Goal: Task Accomplishment & Management: Manage account settings

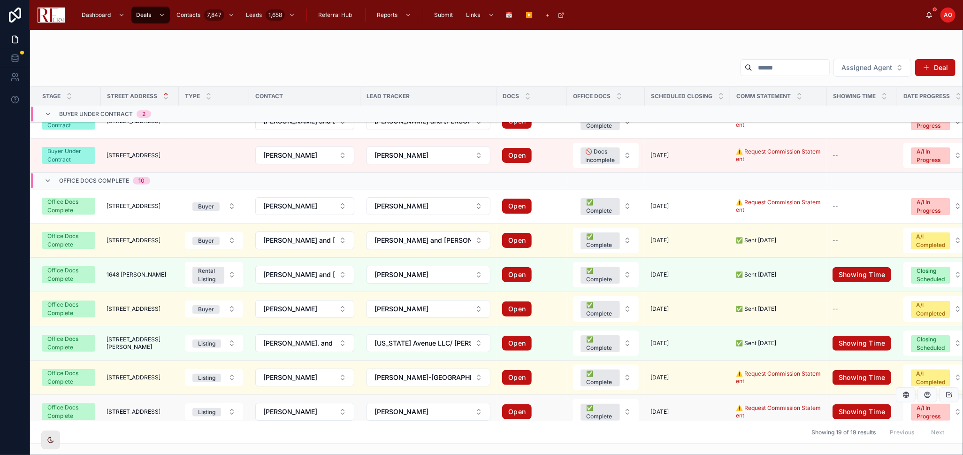
scroll to position [441, 0]
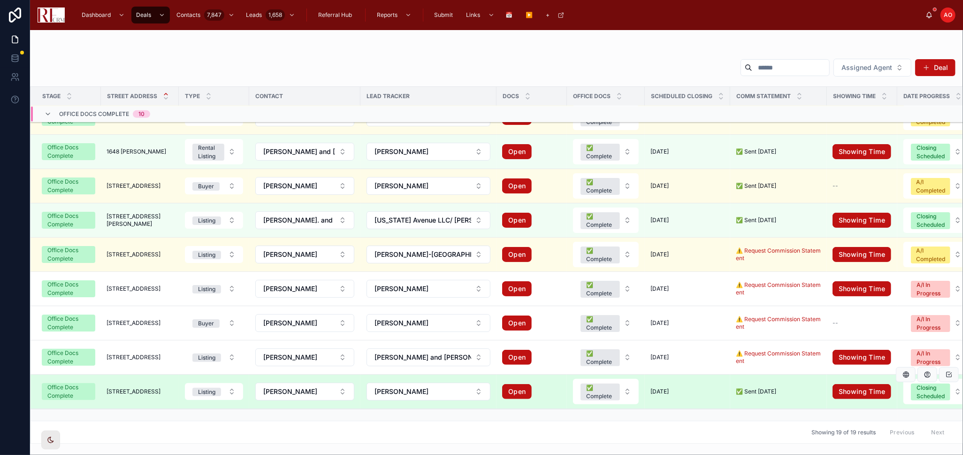
click at [119, 388] on span "[STREET_ADDRESS]" at bounding box center [134, 392] width 54 height 8
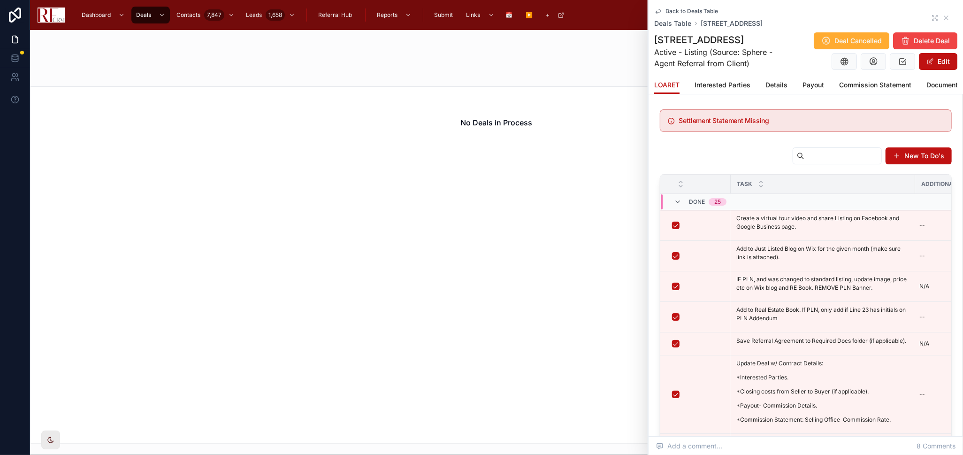
click at [582, 400] on div "No Deals in Process" at bounding box center [496, 264] width 933 height 357
click at [931, 18] on icon at bounding box center [935, 18] width 8 height 8
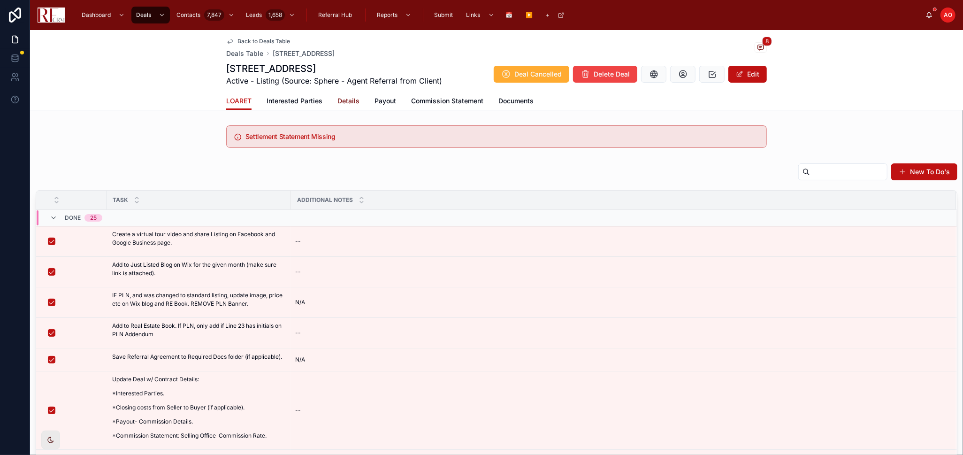
click at [339, 97] on span "Details" at bounding box center [348, 100] width 22 height 9
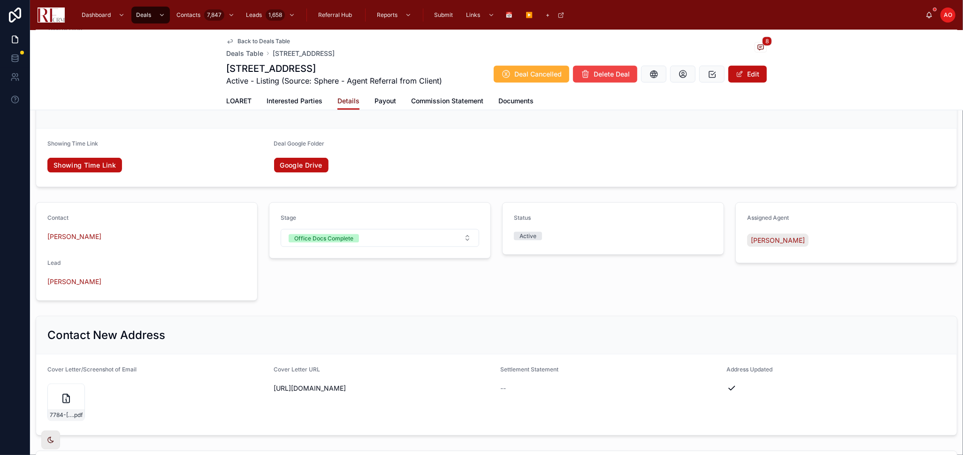
scroll to position [1005, 0]
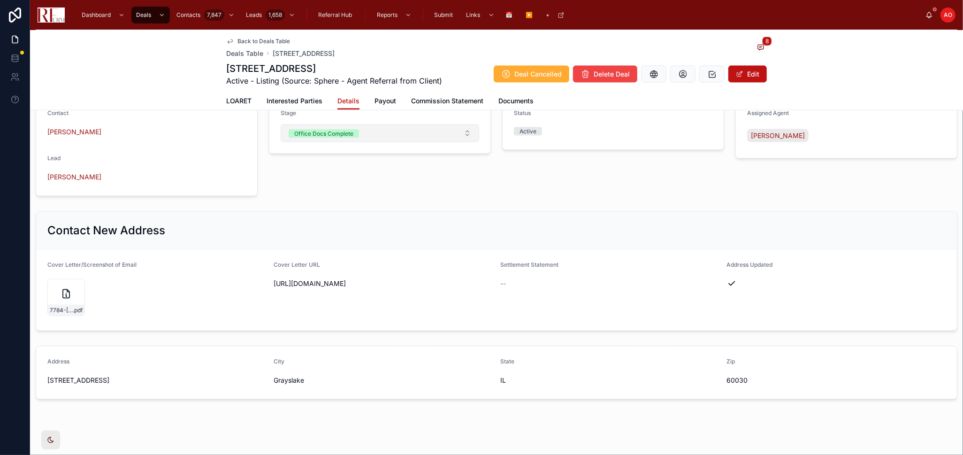
click at [379, 128] on button "Office Docs Complete" at bounding box center [380, 133] width 198 height 18
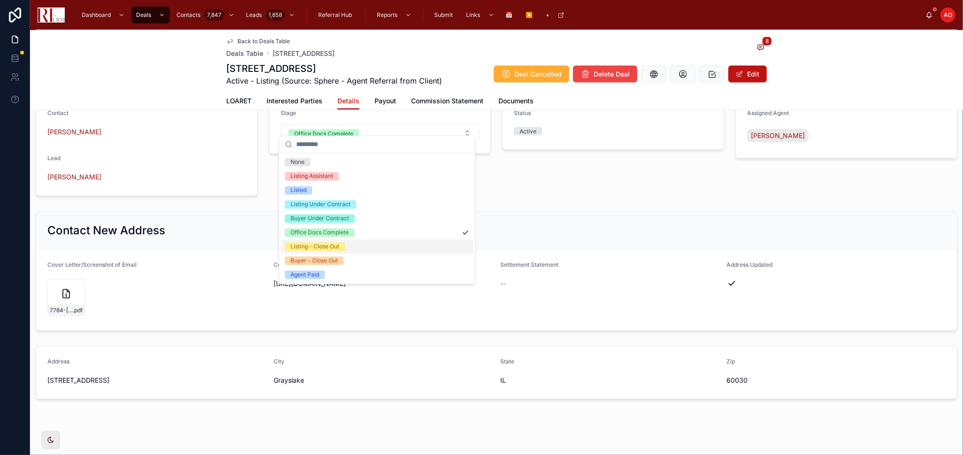
click at [379, 243] on div "Listing - Close Out" at bounding box center [377, 246] width 192 height 14
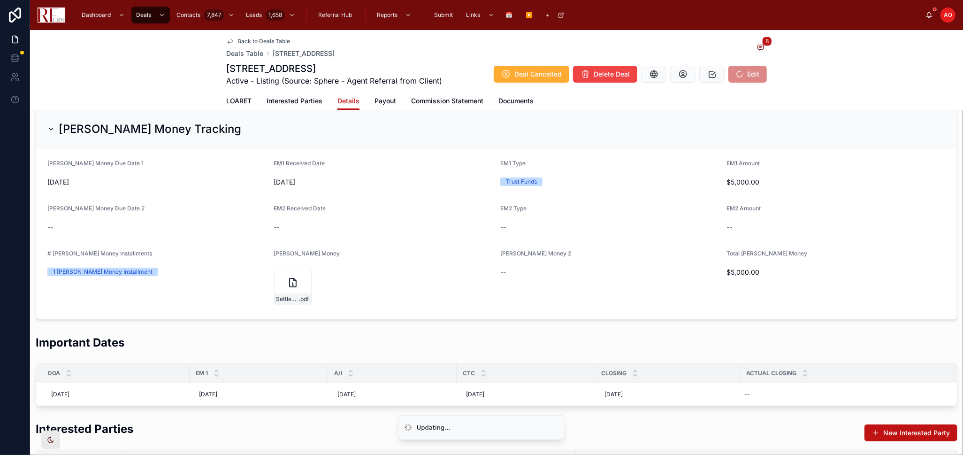
scroll to position [0, 0]
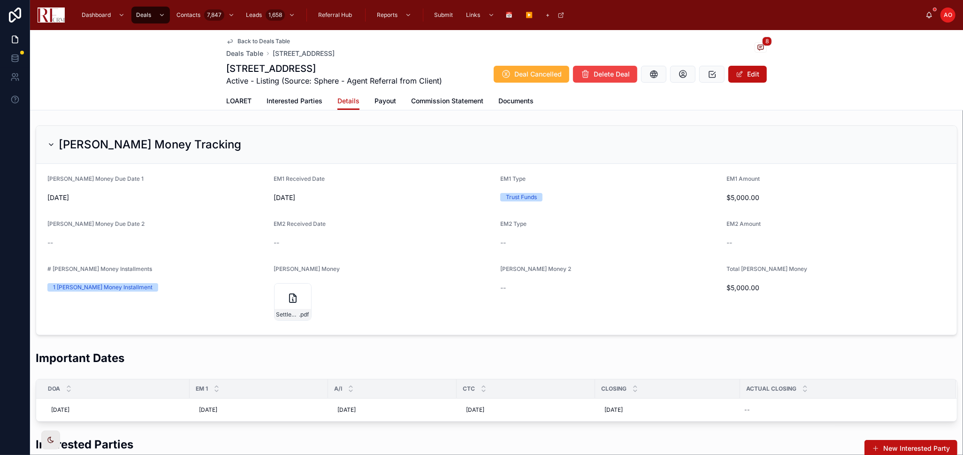
click at [782, 411] on div "--" at bounding box center [842, 409] width 204 height 15
click at [754, 412] on div "--" at bounding box center [842, 409] width 204 height 15
click at [804, 317] on button "2" at bounding box center [806, 316] width 17 height 17
type input "*********"
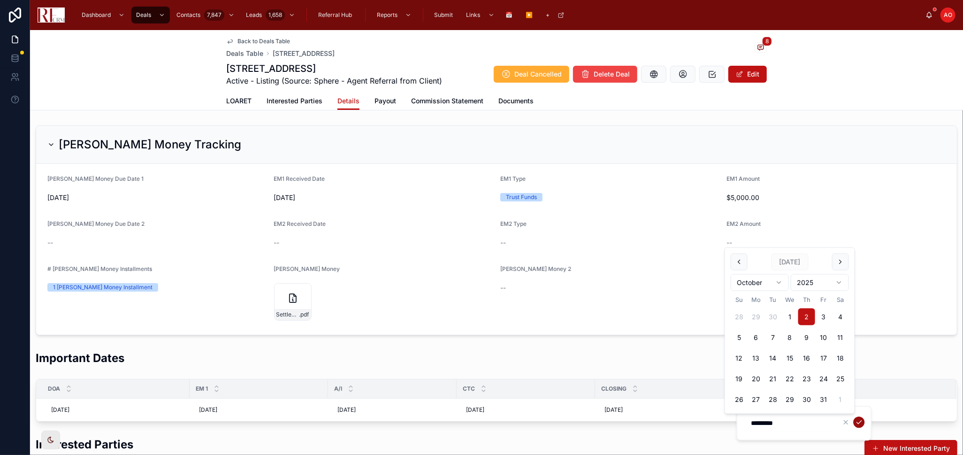
click at [857, 420] on icon "submit" at bounding box center [859, 422] width 8 height 8
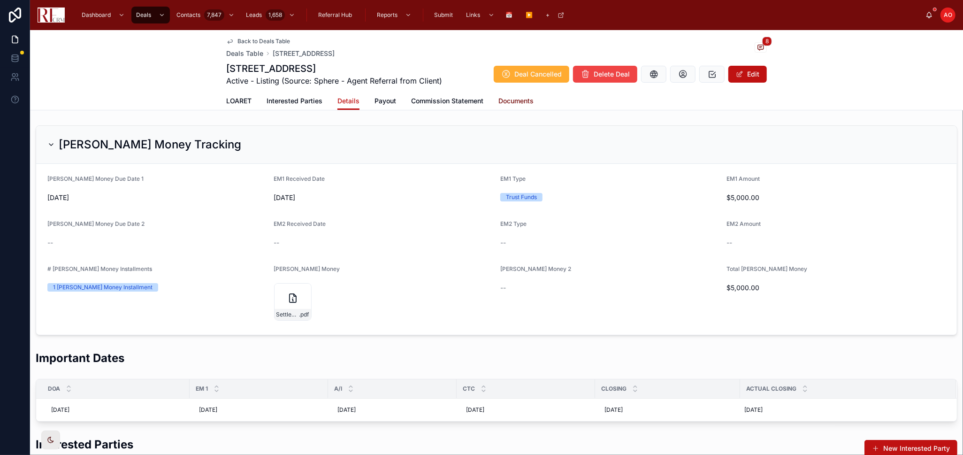
click at [504, 97] on span "Documents" at bounding box center [515, 100] width 35 height 9
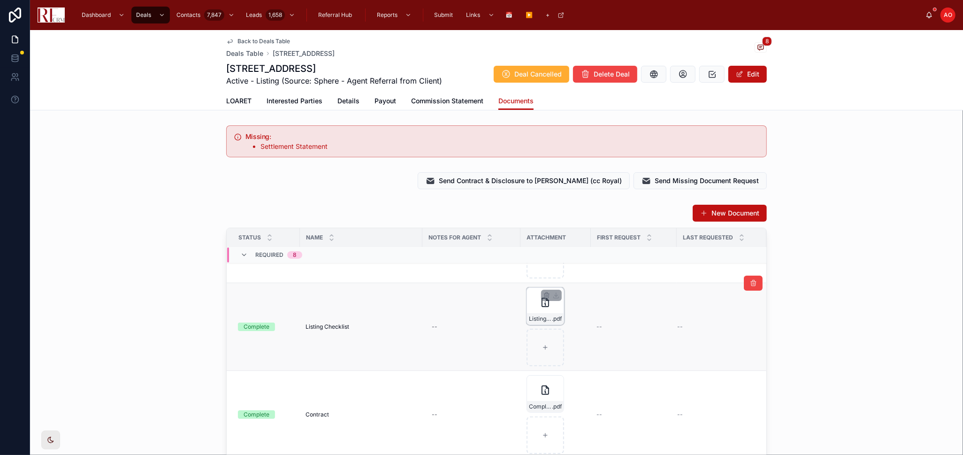
scroll to position [313, 0]
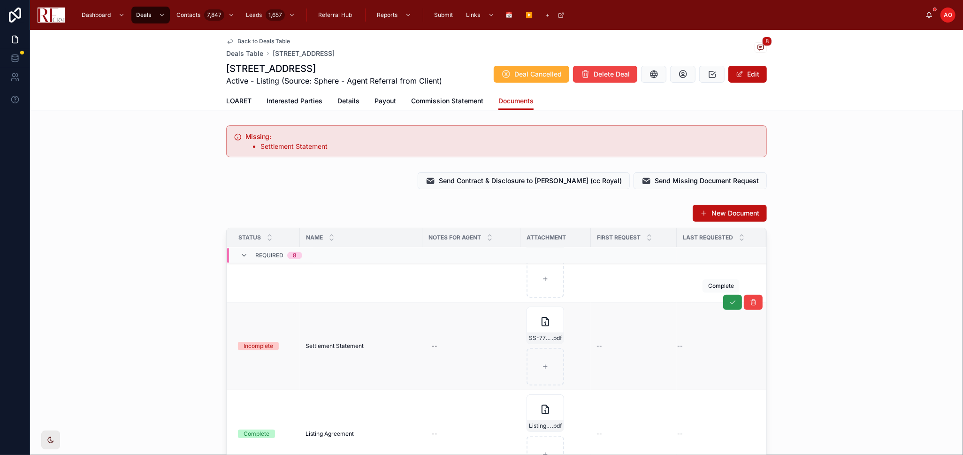
click at [729, 303] on icon at bounding box center [733, 302] width 8 height 8
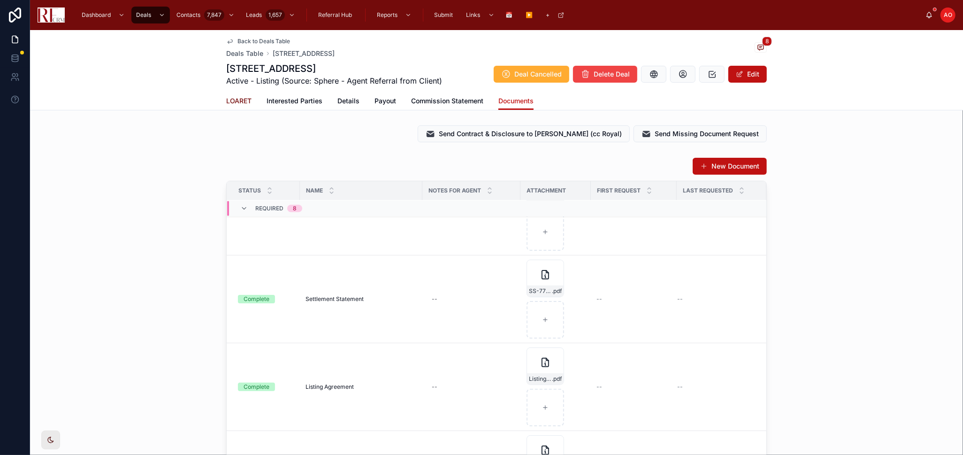
click at [243, 98] on span "LOARET" at bounding box center [238, 100] width 25 height 9
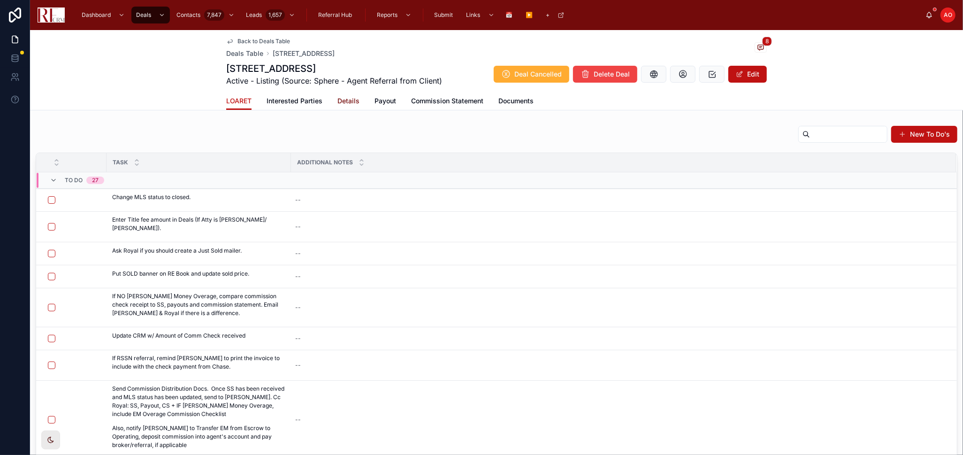
click at [346, 100] on span "Details" at bounding box center [348, 100] width 22 height 9
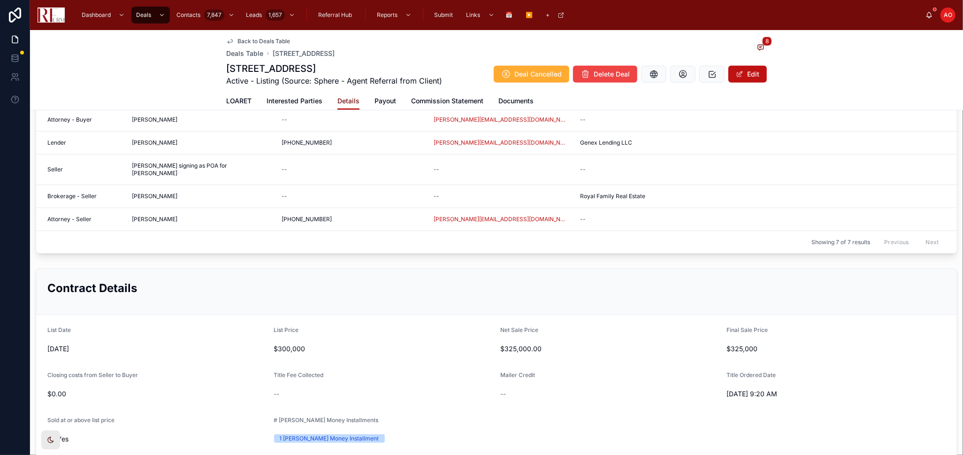
scroll to position [417, 0]
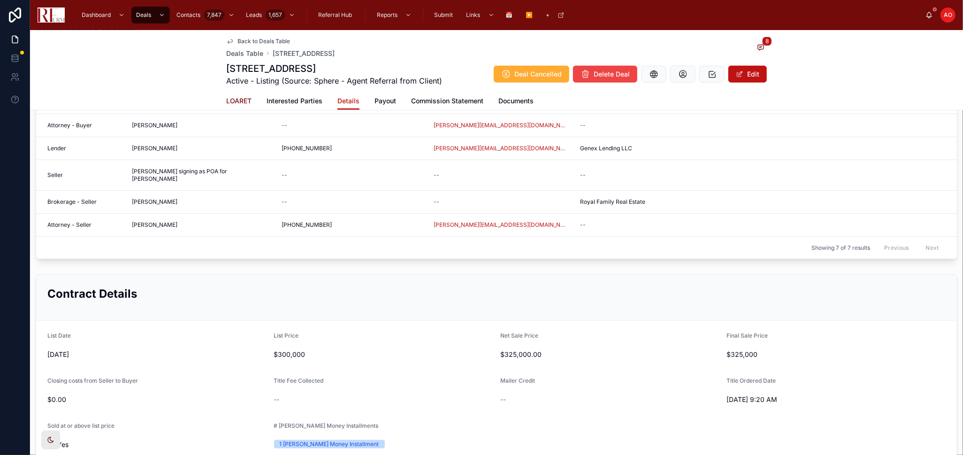
click at [237, 98] on span "LOARET" at bounding box center [238, 100] width 25 height 9
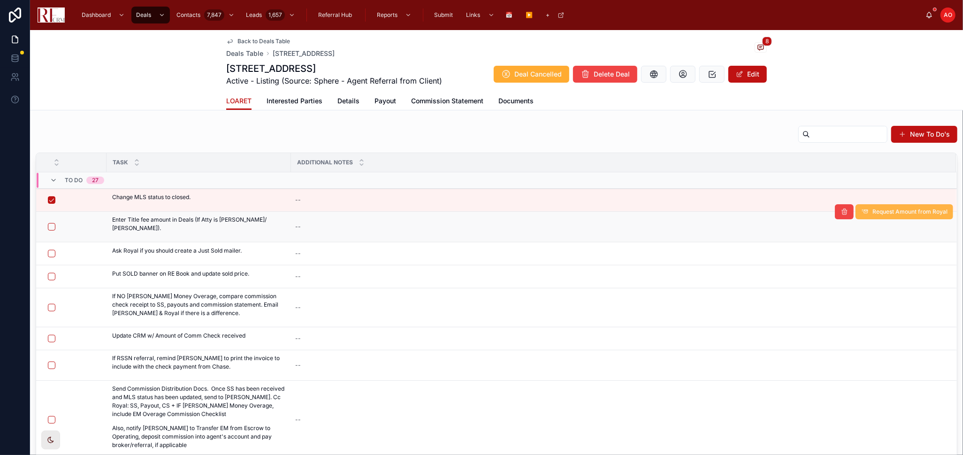
click at [913, 215] on button "Request Amount from Royal" at bounding box center [904, 211] width 98 height 15
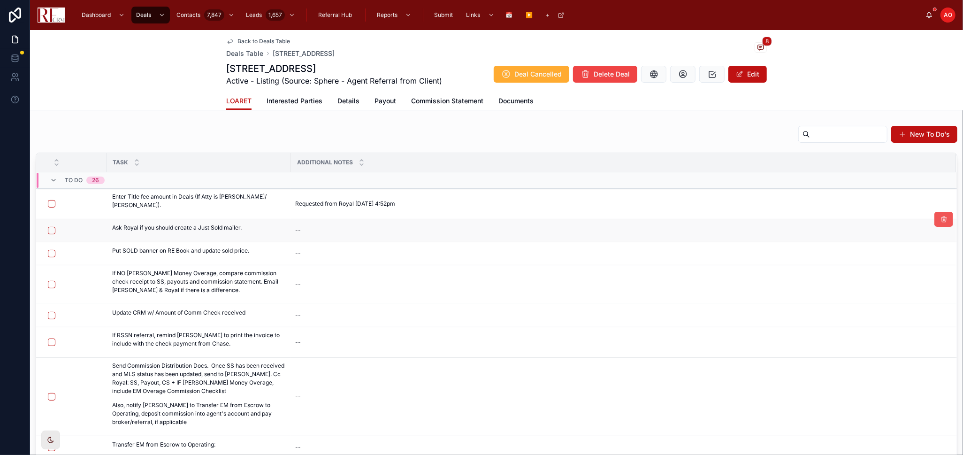
click at [934, 221] on button at bounding box center [943, 219] width 19 height 15
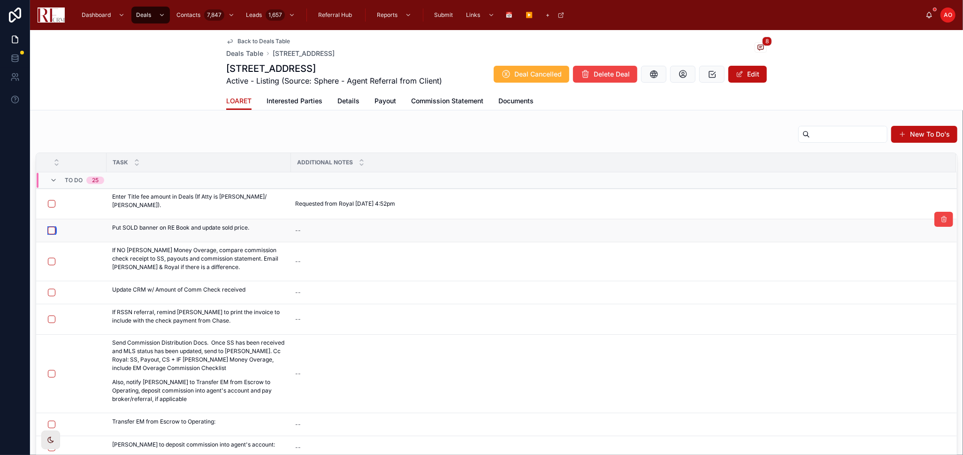
click at [53, 227] on button "button" at bounding box center [52, 231] width 8 height 8
click at [149, 126] on div "New To Do's" at bounding box center [497, 136] width 922 height 22
